Goal: Transaction & Acquisition: Purchase product/service

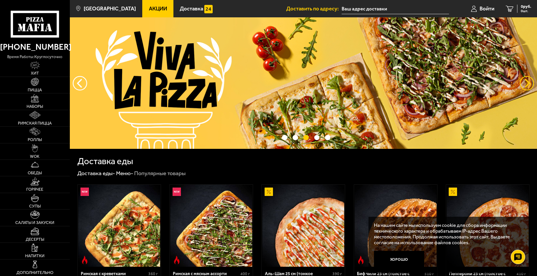
click at [524, 82] on button "предыдущий" at bounding box center [527, 83] width 14 height 14
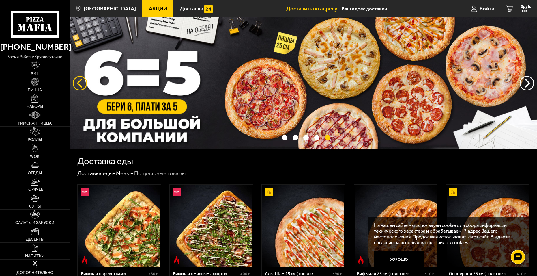
click at [79, 81] on button "следующий" at bounding box center [80, 83] width 14 height 14
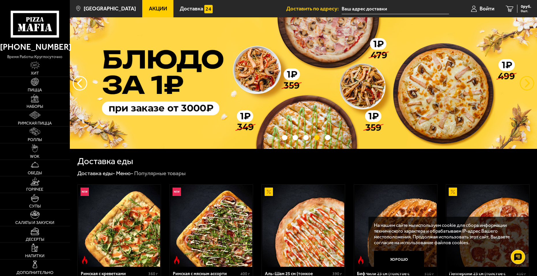
click at [528, 81] on button "предыдущий" at bounding box center [527, 83] width 14 height 14
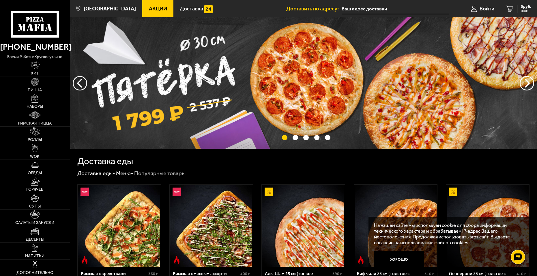
click at [37, 105] on span "Наборы" at bounding box center [35, 107] width 16 height 4
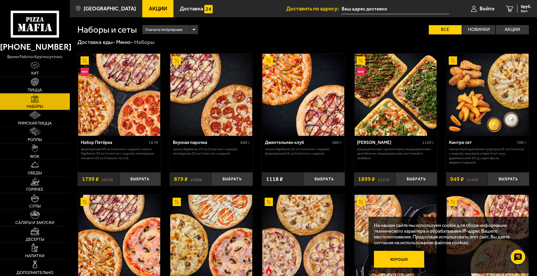
click at [392, 256] on button "Хорошо" at bounding box center [399, 259] width 50 height 17
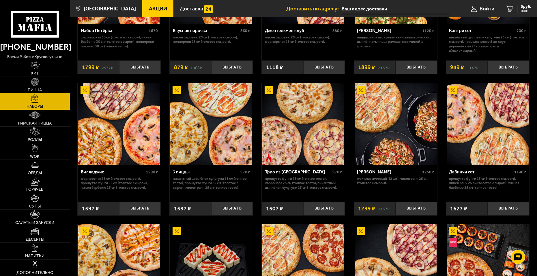
scroll to position [115, 0]
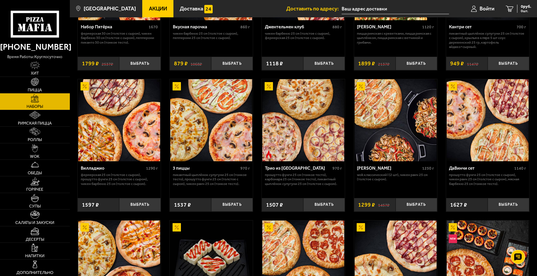
click at [402, 130] on img at bounding box center [396, 120] width 82 height 82
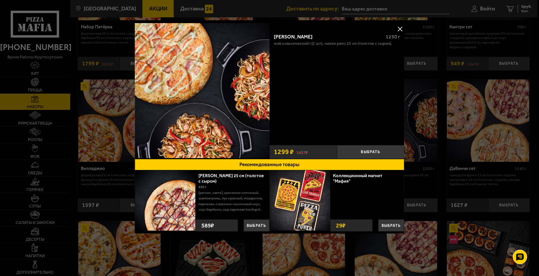
click at [399, 28] on button at bounding box center [400, 29] width 9 height 9
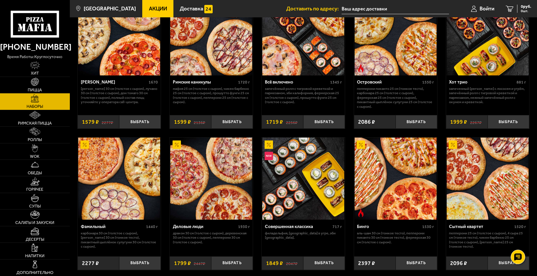
scroll to position [375, 0]
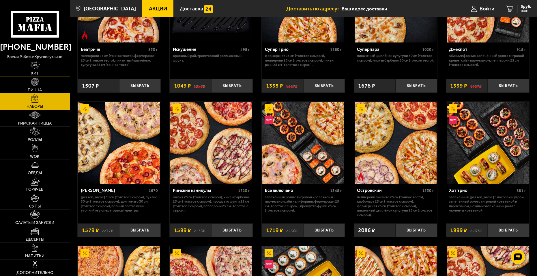
click at [35, 71] on link "Хит" at bounding box center [35, 68] width 70 height 16
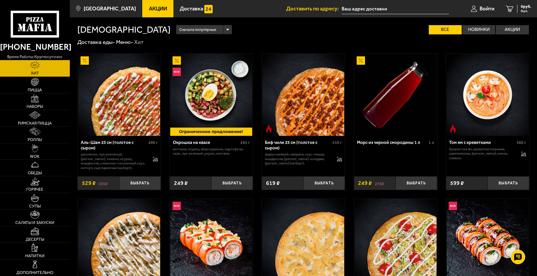
scroll to position [29, 0]
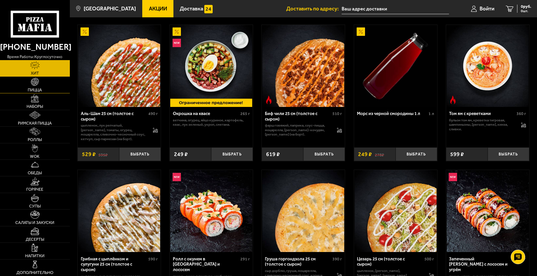
click at [43, 84] on link "Пицца" at bounding box center [35, 85] width 70 height 16
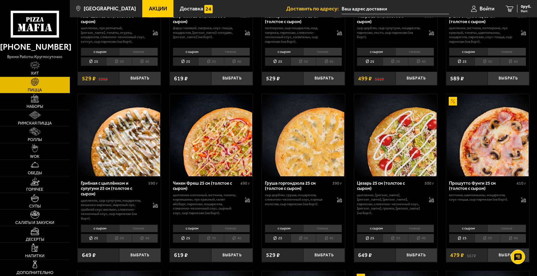
scroll to position [231, 0]
